Goal: Find specific page/section: Find specific page/section

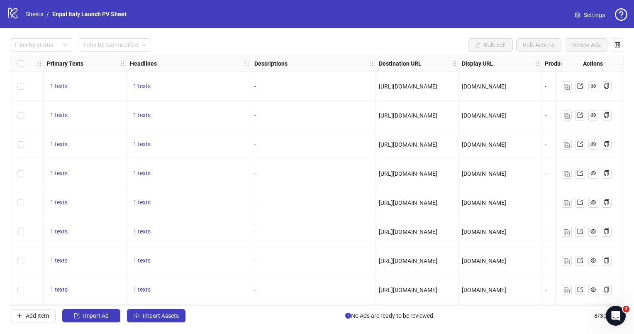
scroll to position [2, 448]
click at [37, 15] on link "Sheets" at bounding box center [34, 14] width 21 height 9
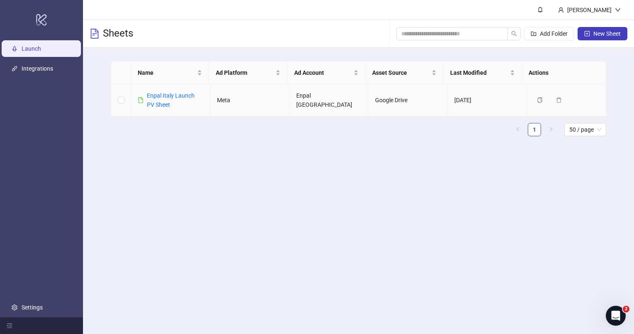
drag, startPoint x: 185, startPoint y: 105, endPoint x: 181, endPoint y: 100, distance: 6.5
click at [185, 104] on div "Enpal Italy Launch PV Sheet" at bounding box center [175, 100] width 56 height 18
click at [178, 99] on div "Enpal Italy Launch PV Sheet" at bounding box center [175, 100] width 56 height 18
click at [168, 98] on link "Enpal Italy Launch PV Sheet" at bounding box center [171, 100] width 48 height 16
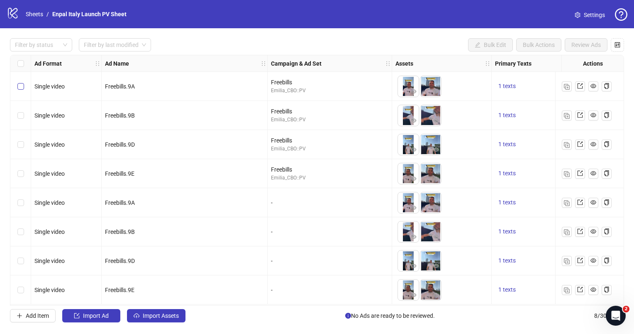
scroll to position [2, 0]
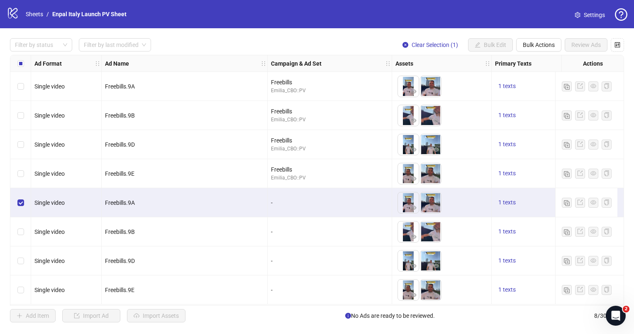
click at [20, 221] on div "Select row 6" at bounding box center [20, 231] width 21 height 29
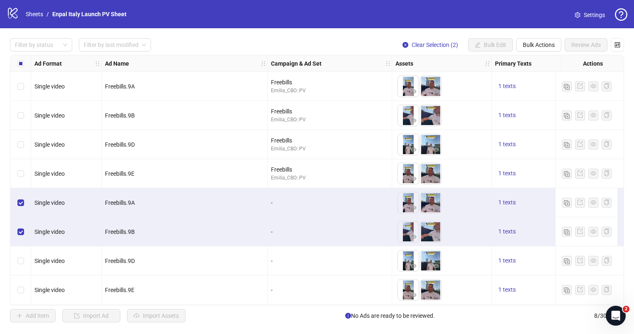
click at [23, 246] on div "Select row 7" at bounding box center [20, 260] width 21 height 29
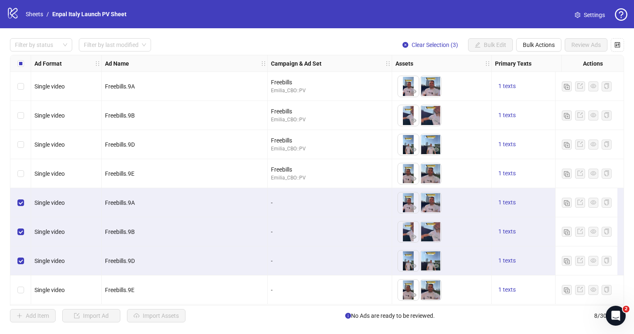
click at [29, 271] on div "Select row 7" at bounding box center [20, 260] width 21 height 29
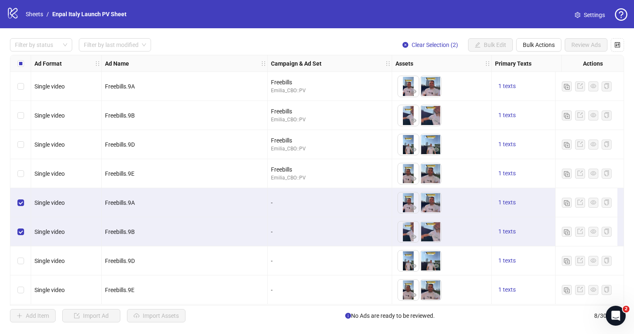
click at [22, 266] on div "Select row 7" at bounding box center [20, 260] width 21 height 29
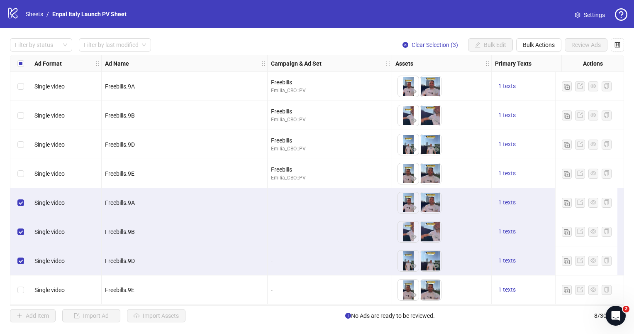
click at [21, 281] on div "Select row 8" at bounding box center [20, 289] width 21 height 29
